Goal: Task Accomplishment & Management: Manage account settings

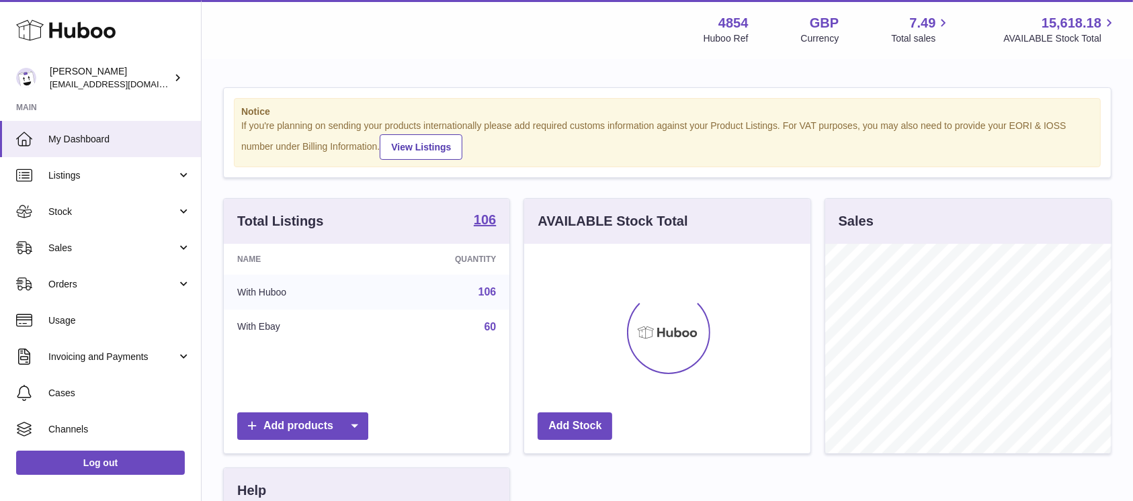
scroll to position [210, 285]
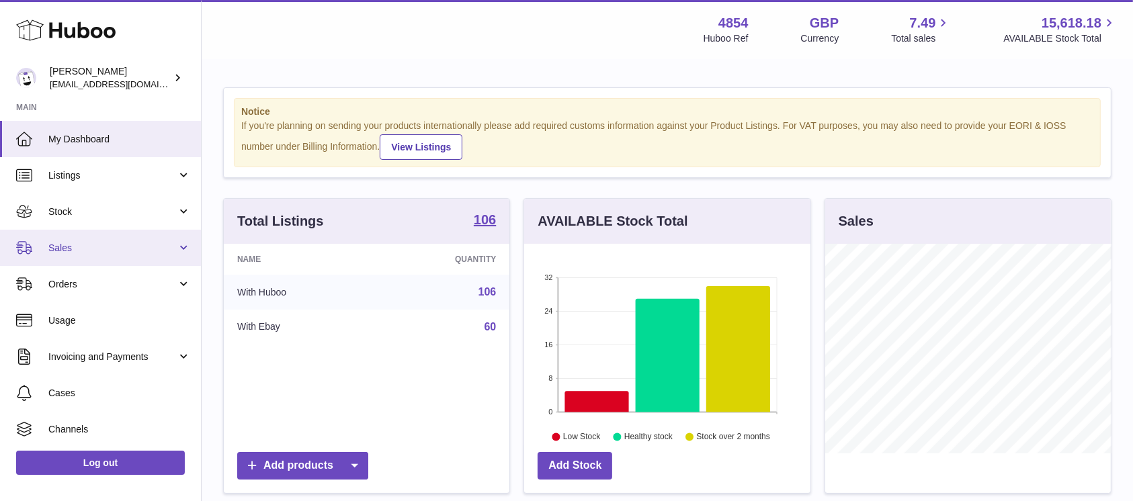
click at [109, 242] on span "Sales" at bounding box center [112, 248] width 128 height 13
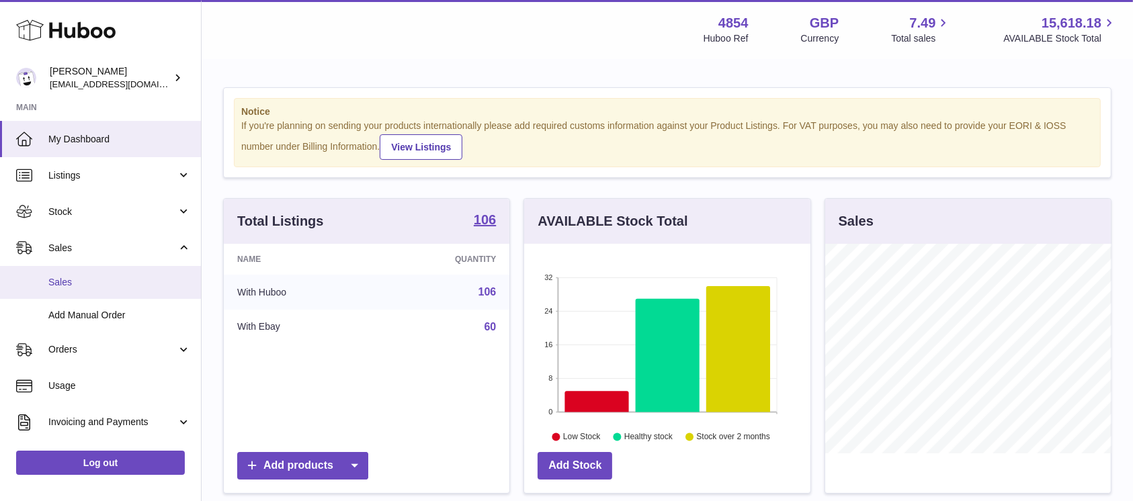
click at [86, 282] on span "Sales" at bounding box center [119, 282] width 142 height 13
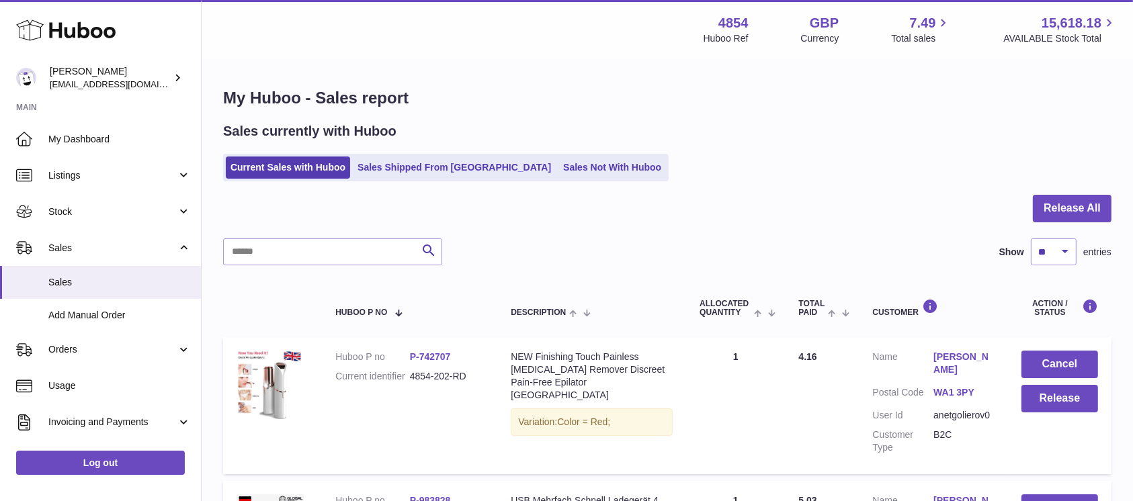
click at [1118, 208] on div "My Huboo - Sales report Sales currently with Huboo Current Sales with Huboo Sal…" at bounding box center [667, 427] width 931 height 734
click at [1031, 209] on div at bounding box center [667, 217] width 888 height 44
click at [1019, 210] on div at bounding box center [667, 217] width 888 height 44
click at [1040, 210] on button "Release All" at bounding box center [1071, 209] width 79 height 28
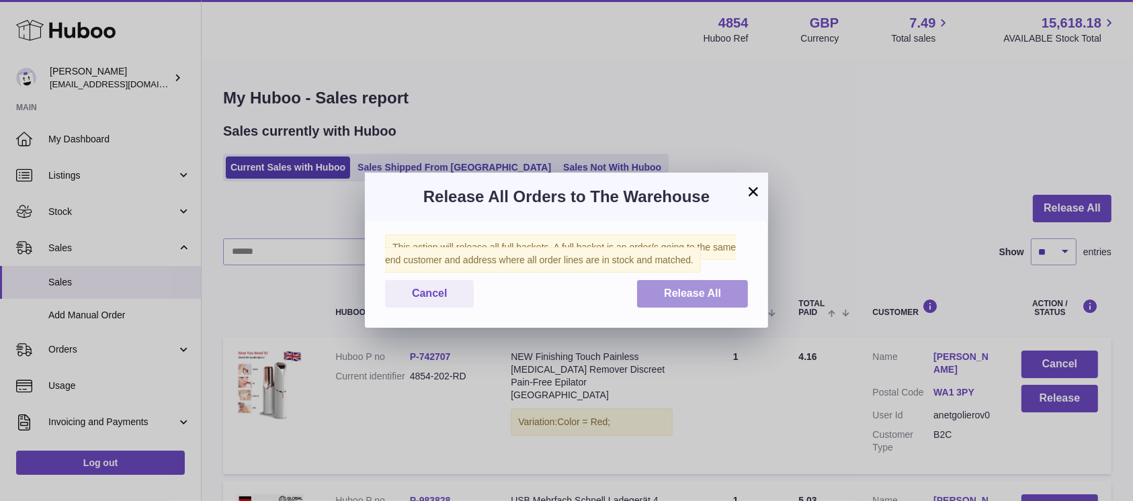
click at [724, 291] on button "Release All" at bounding box center [692, 294] width 111 height 28
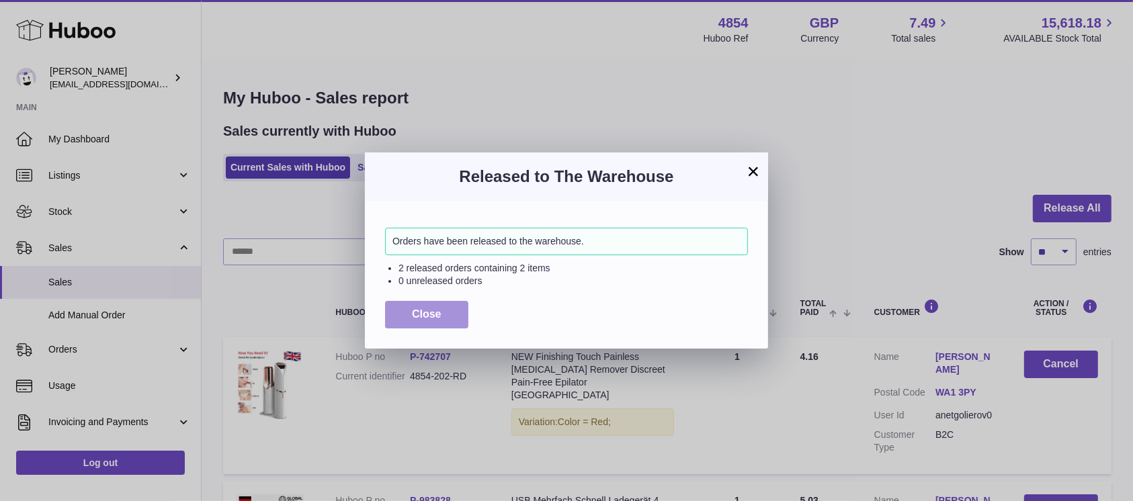
click at [432, 311] on span "Close" at bounding box center [427, 313] width 30 height 11
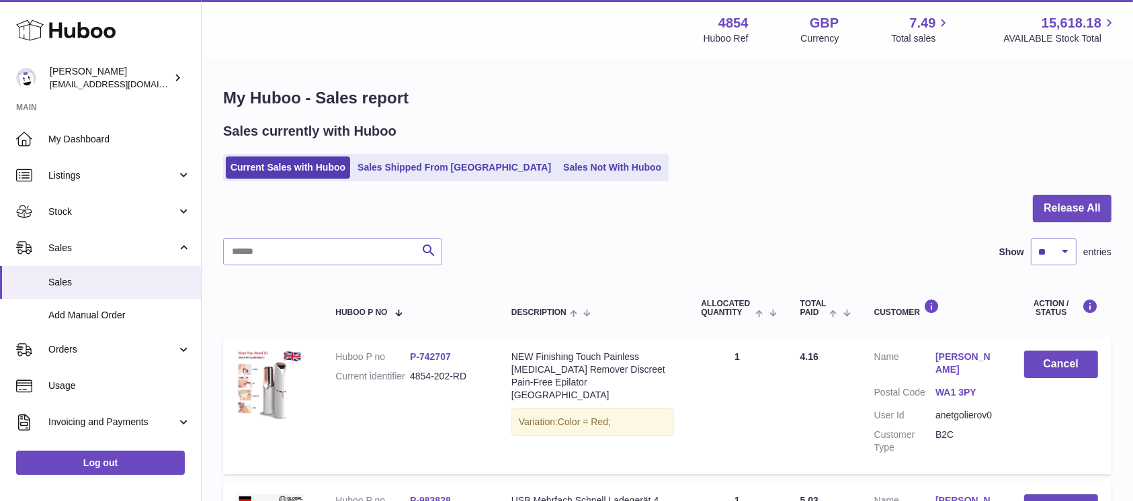
click at [531, 183] on div "My Huboo - Sales report Sales currently with Huboo Current Sales with Huboo Sal…" at bounding box center [667, 427] width 931 height 734
click at [558, 169] on link "Sales Not With Huboo" at bounding box center [611, 168] width 107 height 22
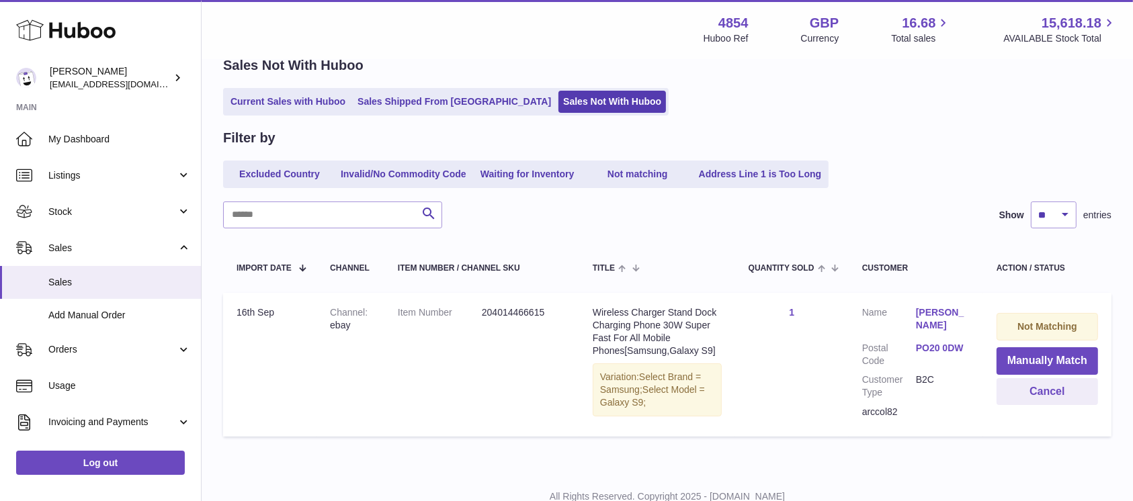
scroll to position [113, 0]
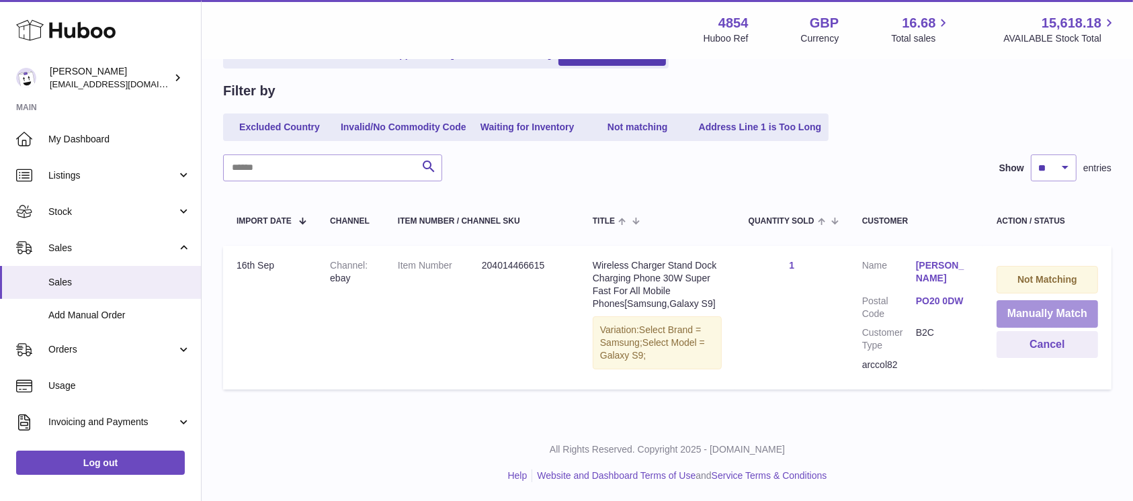
click at [1023, 314] on button "Manually Match" at bounding box center [1046, 314] width 101 height 28
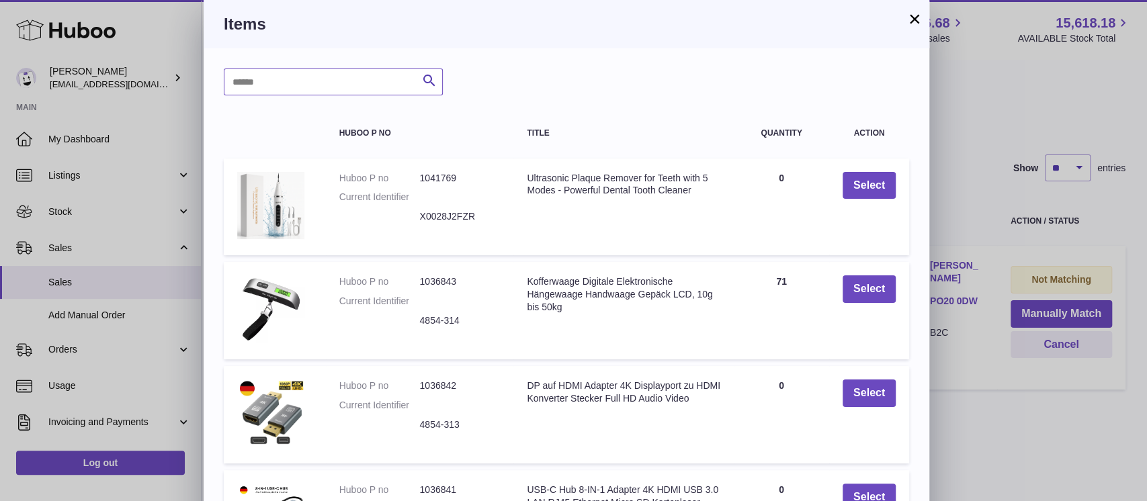
click at [240, 77] on input "text" at bounding box center [333, 82] width 219 height 27
type input "*****"
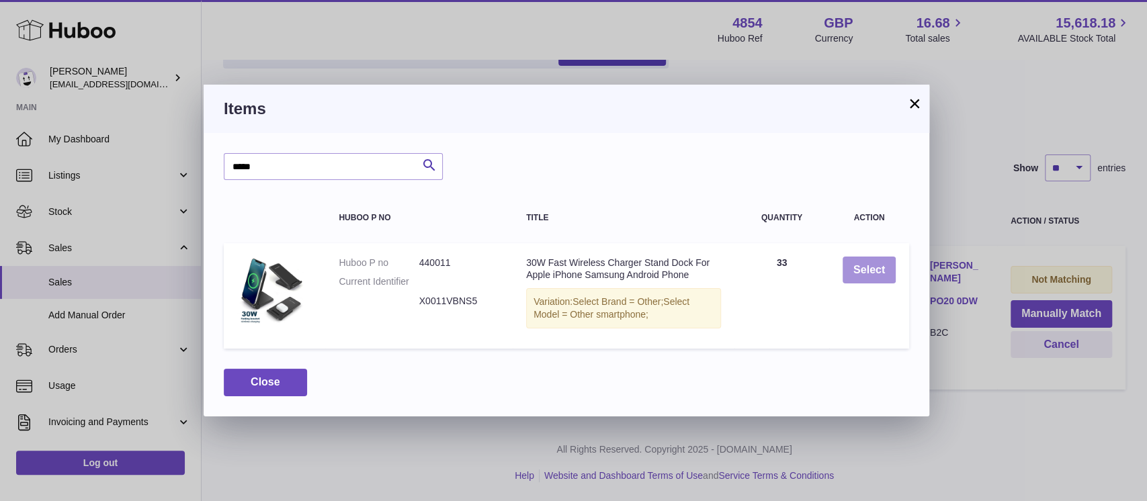
click at [862, 267] on button "Select" at bounding box center [868, 271] width 53 height 28
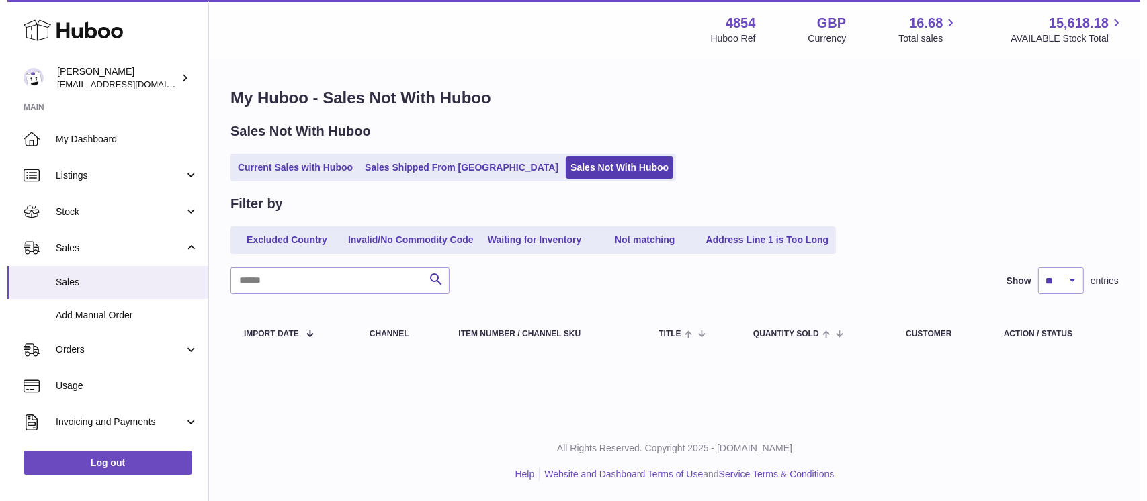
scroll to position [0, 0]
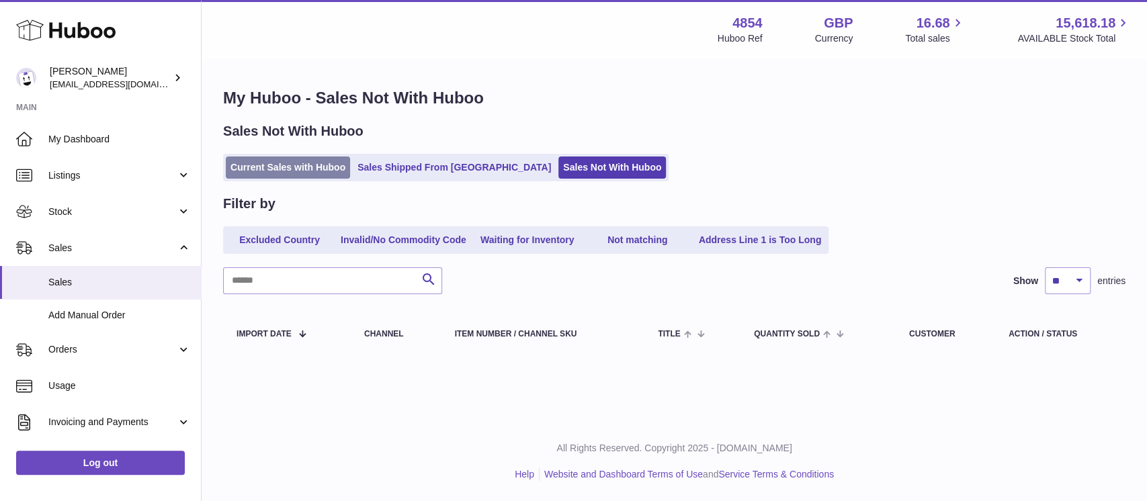
click at [314, 165] on link "Current Sales with Huboo" at bounding box center [288, 168] width 124 height 22
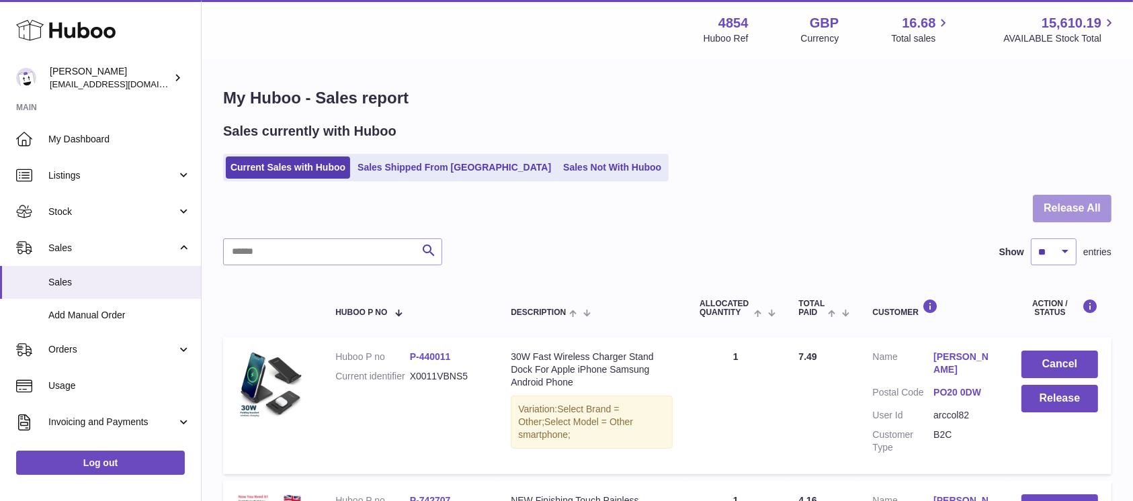
click at [1055, 202] on button "Release All" at bounding box center [1071, 209] width 79 height 28
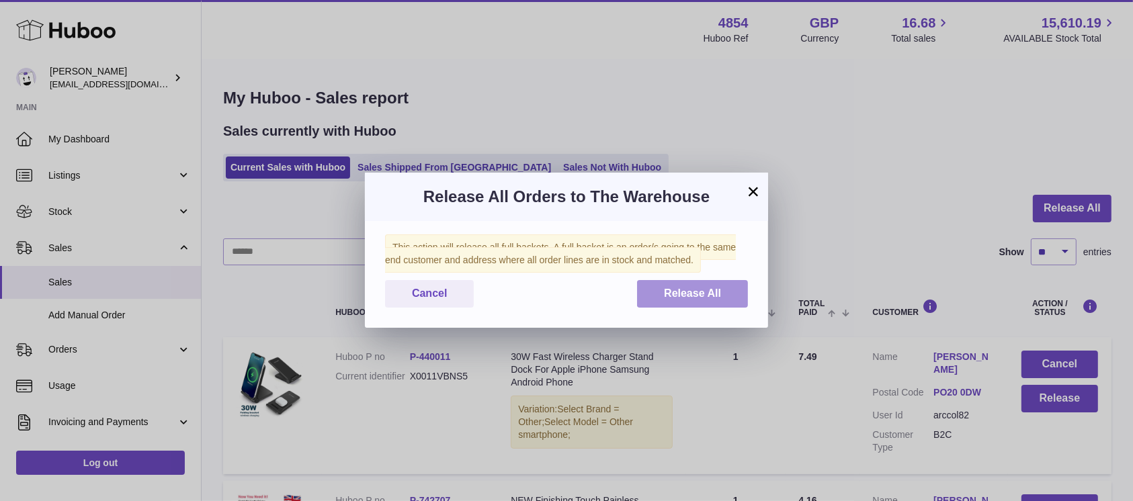
click at [657, 296] on button "Release All" at bounding box center [692, 294] width 111 height 28
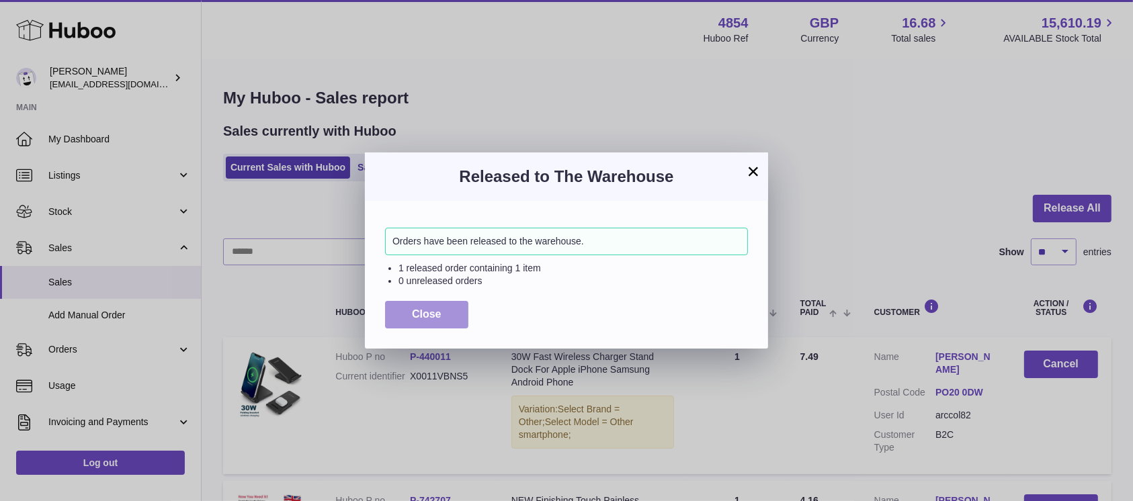
click at [438, 311] on span "Close" at bounding box center [427, 313] width 30 height 11
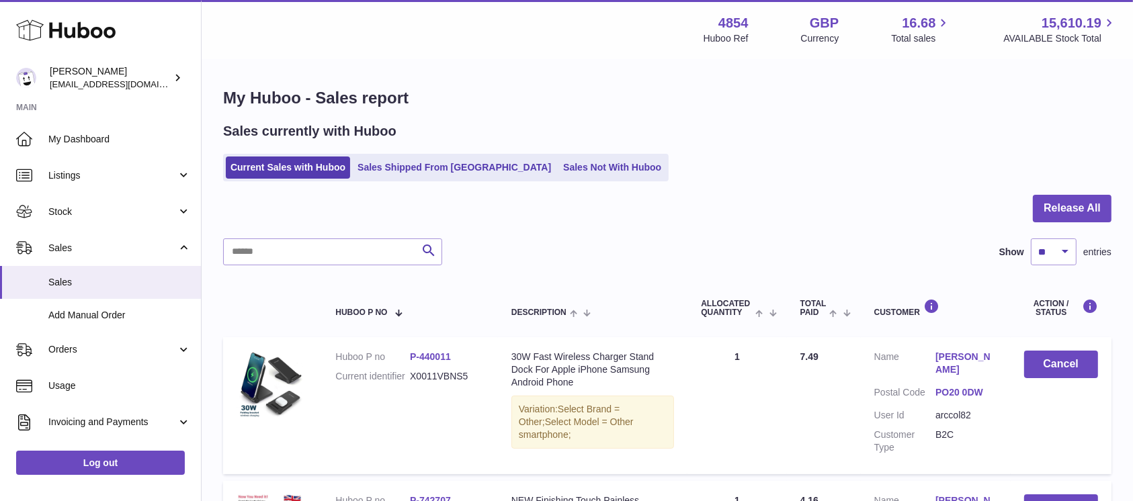
click at [533, 156] on ul "Current Sales with Huboo Sales Shipped From Huboo Sales Not With Huboo" at bounding box center [445, 168] width 445 height 28
click at [558, 164] on link "Sales Not With Huboo" at bounding box center [611, 168] width 107 height 22
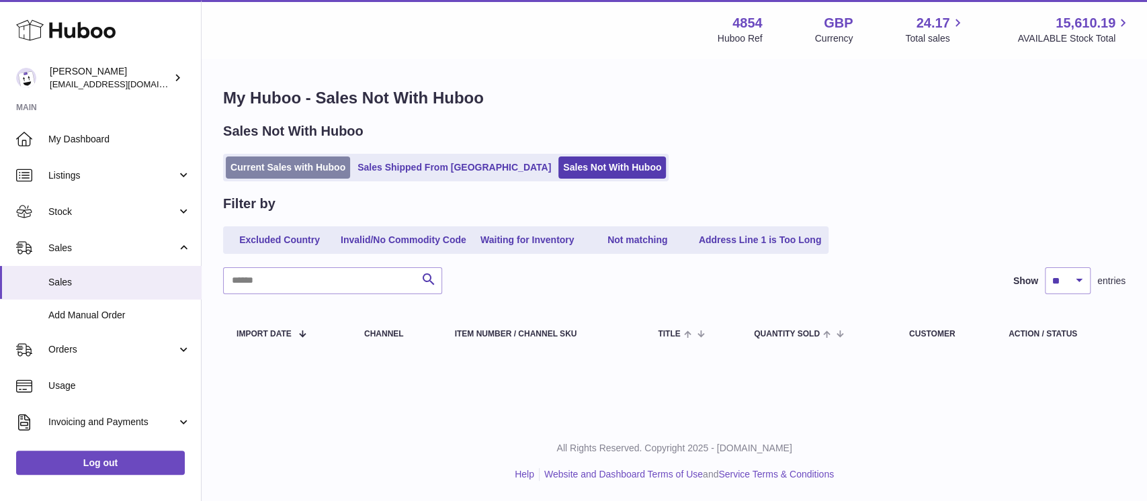
click at [303, 174] on link "Current Sales with Huboo" at bounding box center [288, 168] width 124 height 22
